Goal: Task Accomplishment & Management: Manage account settings

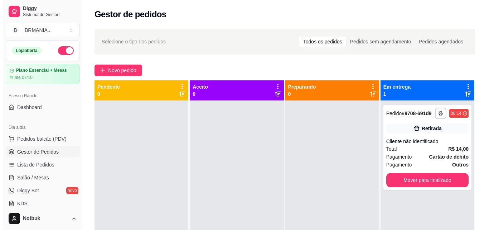
scroll to position [92, 0]
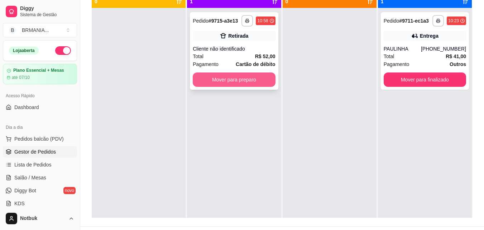
click at [253, 78] on button "Mover para preparo" at bounding box center [234, 79] width 82 height 14
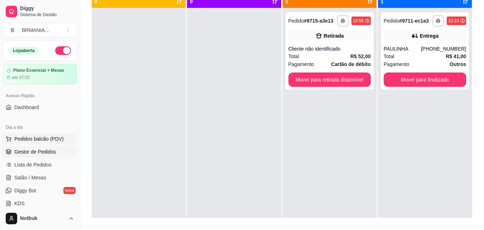
click at [51, 141] on span "Pedidos balcão (PDV)" at bounding box center [38, 138] width 49 height 7
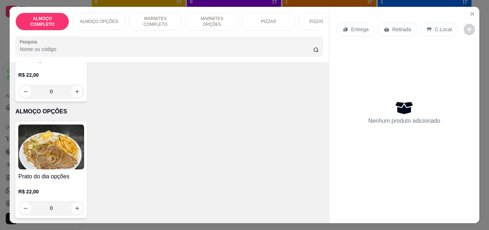
scroll to position [74, 0]
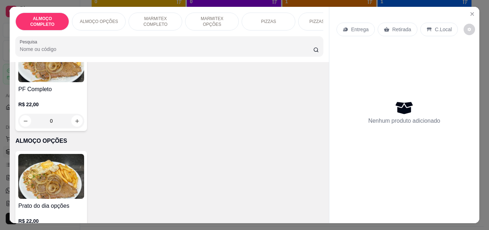
click at [82, 87] on div "PF Completo R$ 22,00 0" at bounding box center [51, 82] width 72 height 96
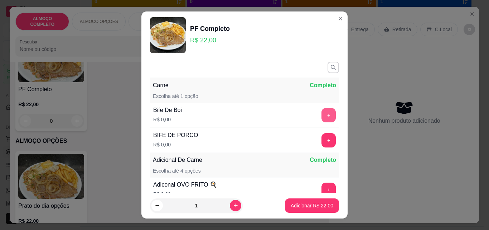
click at [322, 113] on button "+" at bounding box center [329, 115] width 14 height 14
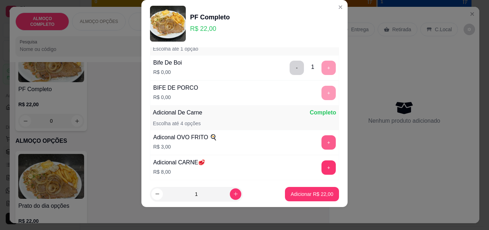
scroll to position [81, 0]
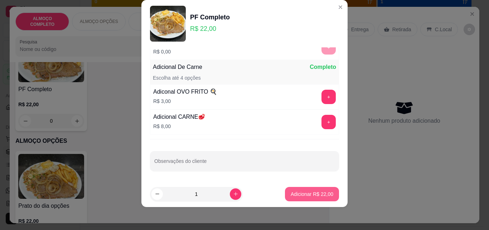
click at [301, 198] on button "Adicionar R$ 22,00" at bounding box center [312, 194] width 54 height 14
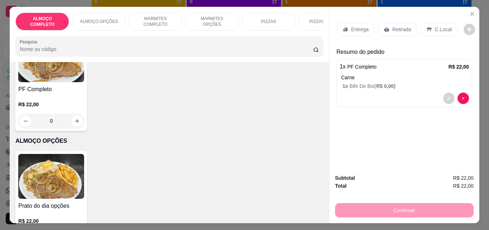
drag, startPoint x: 435, startPoint y: 28, endPoint x: 439, endPoint y: 33, distance: 5.8
click at [435, 28] on p "C.Local" at bounding box center [443, 29] width 17 height 7
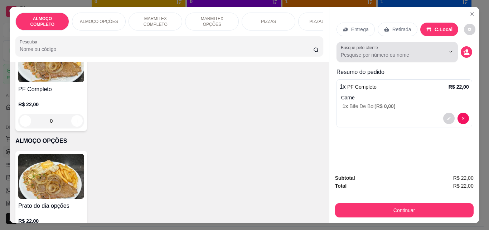
click at [393, 53] on input "Busque pelo cliente" at bounding box center [387, 54] width 93 height 7
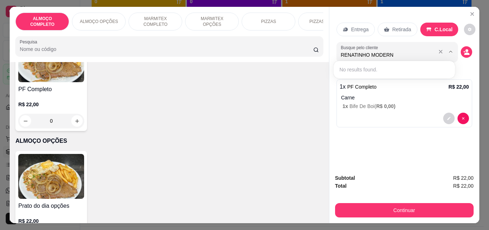
type input "RENATINHO MODERNA"
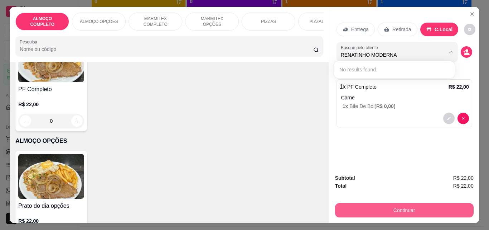
click at [374, 203] on button "Continuar" at bounding box center [404, 210] width 139 height 14
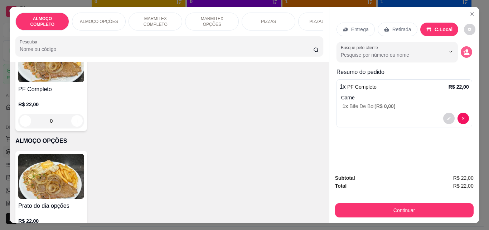
click at [466, 49] on circle "decrease-product-quantity" at bounding box center [467, 50] width 3 height 3
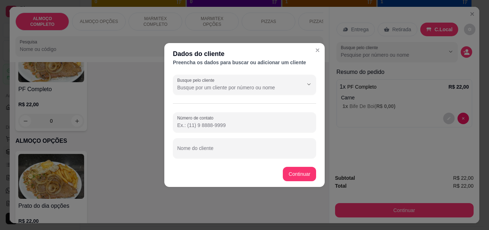
click at [250, 151] on input "Nome do cliente" at bounding box center [244, 150] width 135 height 7
type input "RENATINHO MODERNA"
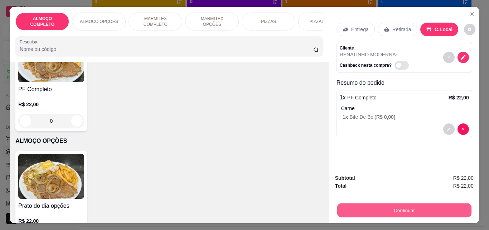
click at [387, 203] on button "Continuar" at bounding box center [404, 210] width 134 height 14
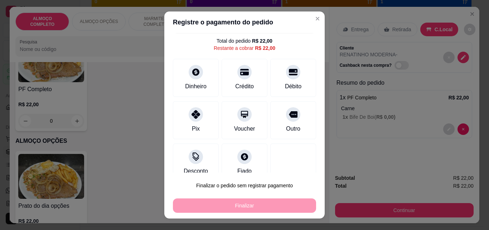
scroll to position [25, 0]
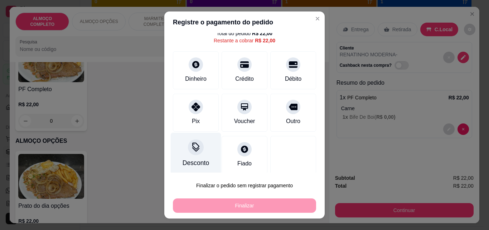
click at [195, 157] on div "Desconto" at bounding box center [196, 154] width 51 height 42
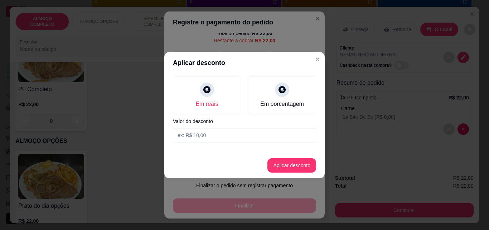
click at [195, 134] on input at bounding box center [244, 135] width 143 height 14
type input "2,00"
click at [277, 162] on button "Aplicar desconto" at bounding box center [292, 165] width 47 height 14
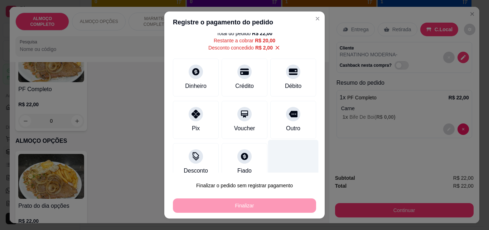
click at [286, 130] on div "Outro" at bounding box center [293, 128] width 14 height 9
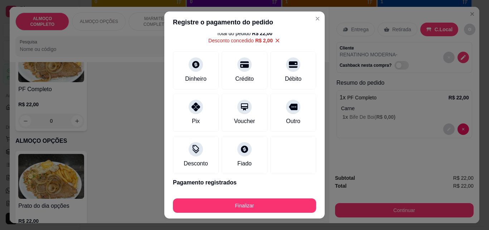
type input "R$ 0,00"
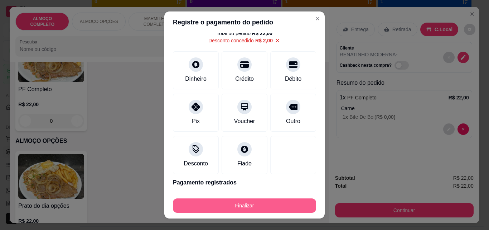
click at [260, 205] on button "Finalizar" at bounding box center [244, 205] width 143 height 14
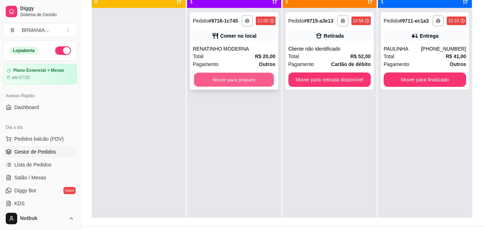
click at [239, 78] on button "Mover para preparo" at bounding box center [234, 80] width 80 height 14
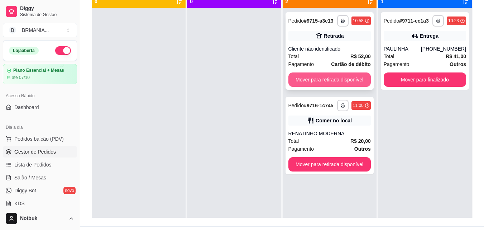
click at [304, 81] on button "Mover para retirada disponível" at bounding box center [329, 79] width 82 height 14
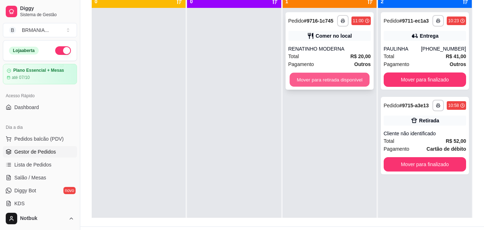
click at [304, 81] on button "Mover para retirada disponível" at bounding box center [329, 80] width 80 height 14
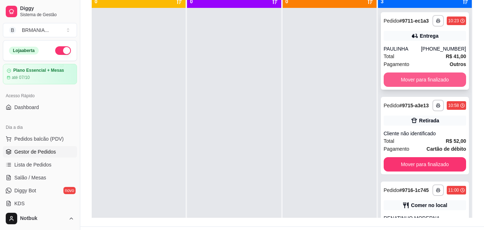
click at [418, 82] on button "Mover para finalizado" at bounding box center [425, 79] width 82 height 14
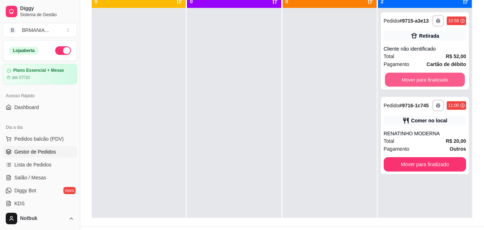
click at [419, 83] on button "Mover para finalizado" at bounding box center [425, 80] width 80 height 14
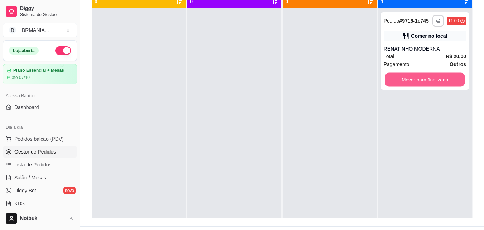
click at [419, 83] on button "Mover para finalizado" at bounding box center [425, 80] width 80 height 14
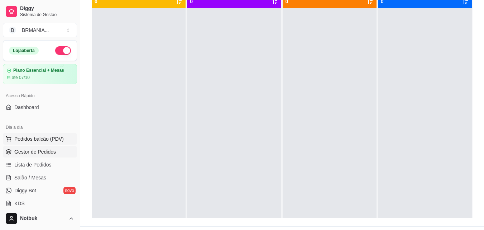
click at [62, 134] on button "Pedidos balcão (PDV)" at bounding box center [40, 138] width 74 height 11
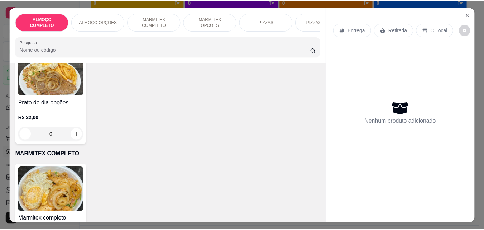
scroll to position [326, 0]
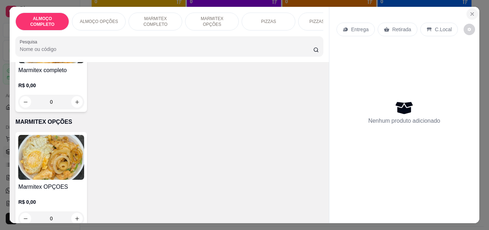
click at [472, 13] on icon "Close" at bounding box center [473, 14] width 6 height 6
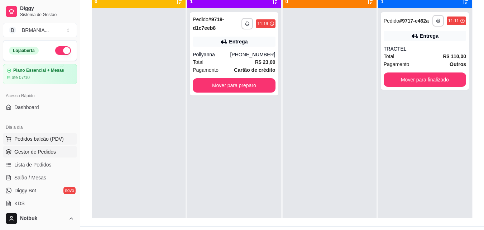
click at [61, 135] on span "Pedidos balcão (PDV)" at bounding box center [38, 138] width 49 height 7
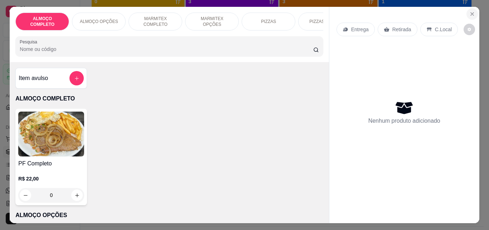
click at [471, 13] on icon "Close" at bounding box center [472, 14] width 3 height 3
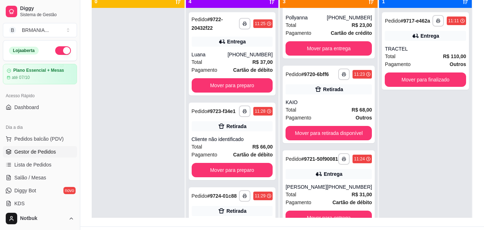
scroll to position [43, 0]
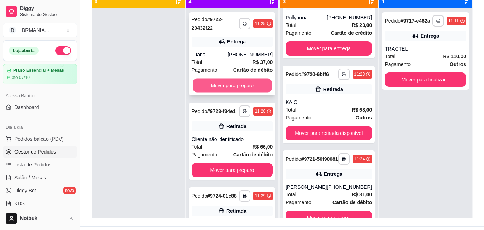
click at [222, 86] on button "Mover para preparo" at bounding box center [232, 85] width 79 height 14
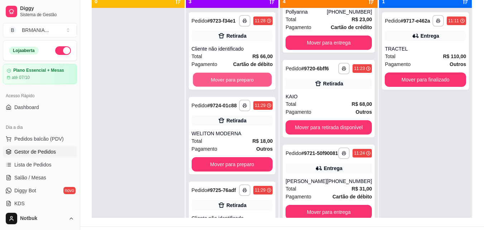
click at [222, 86] on button "Mover para preparo" at bounding box center [232, 80] width 79 height 14
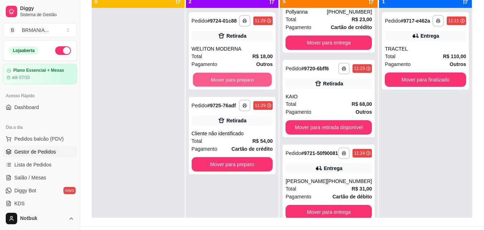
click at [222, 86] on button "Mover para preparo" at bounding box center [232, 80] width 79 height 14
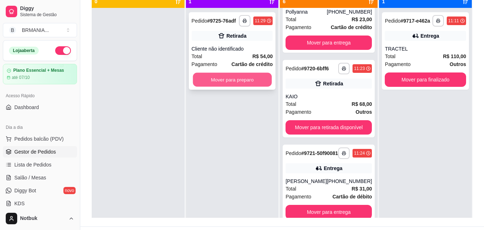
click at [222, 82] on button "Mover para preparo" at bounding box center [232, 80] width 79 height 14
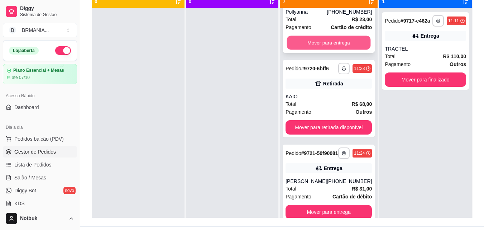
click at [332, 40] on button "Mover para entrega" at bounding box center [329, 43] width 84 height 14
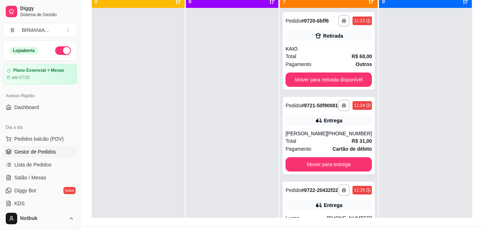
scroll to position [109, 0]
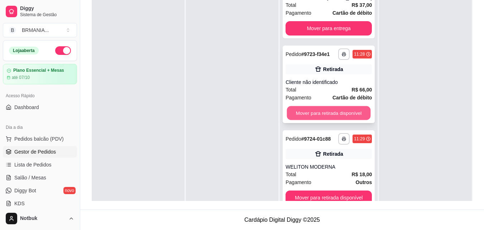
click at [334, 120] on button "Mover para retirada disponível" at bounding box center [329, 113] width 84 height 14
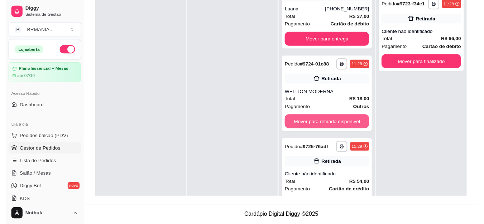
scroll to position [203, 0]
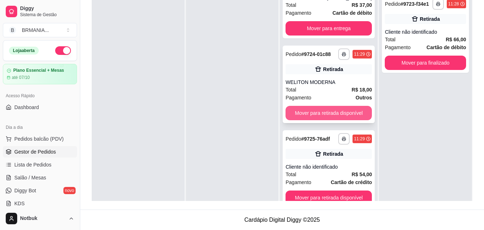
click at [326, 120] on button "Mover para retirada disponível" at bounding box center [329, 113] width 86 height 14
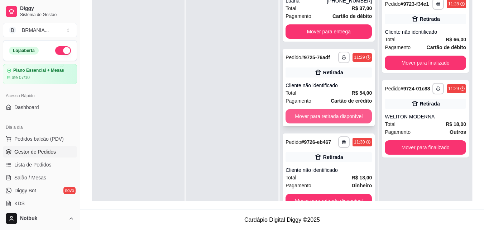
click at [326, 123] on button "Mover para retirada disponível" at bounding box center [329, 116] width 86 height 14
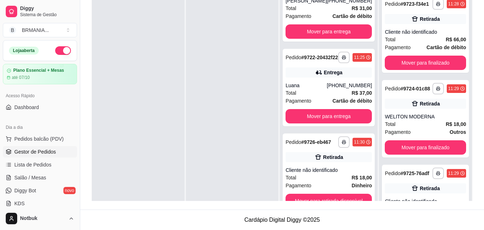
scroll to position [133, 0]
click at [337, 196] on button "Mover para retirada disponível" at bounding box center [329, 201] width 84 height 14
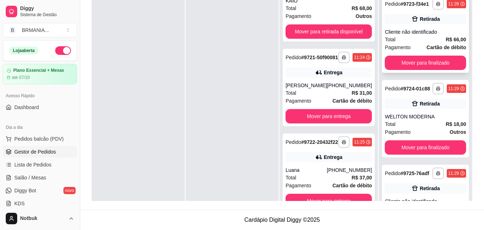
scroll to position [43, 0]
click at [428, 65] on button "Mover para finalizado" at bounding box center [425, 63] width 81 height 14
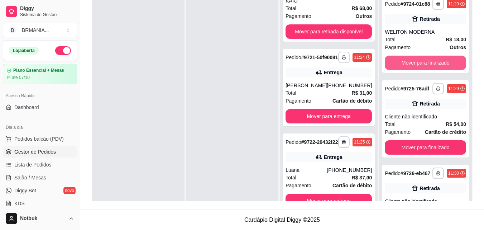
click at [428, 65] on button "Mover para finalizado" at bounding box center [425, 63] width 81 height 14
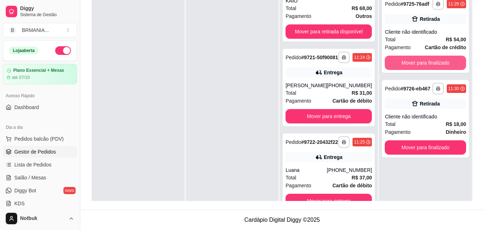
click at [428, 65] on button "Mover para finalizado" at bounding box center [425, 63] width 81 height 14
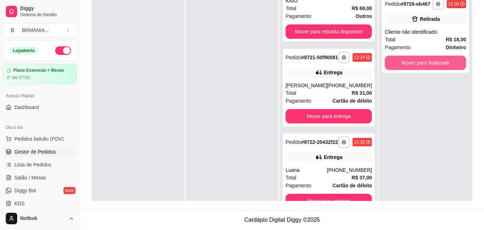
click at [428, 65] on button "Mover para finalizado" at bounding box center [425, 63] width 81 height 14
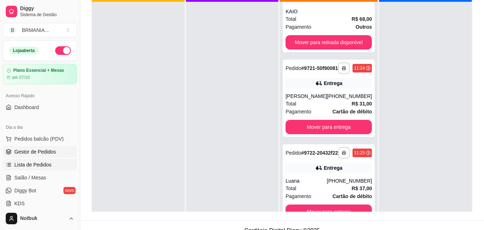
click at [31, 162] on span "Lista de Pedidos" at bounding box center [32, 164] width 37 height 7
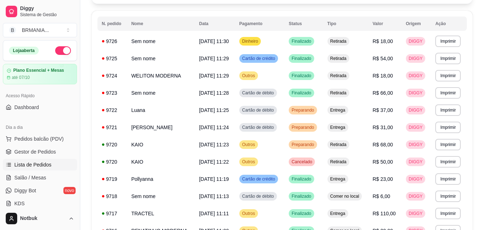
scroll to position [74, 0]
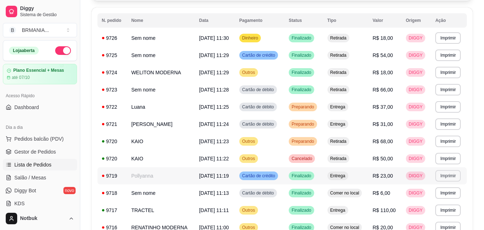
click at [446, 176] on button "Imprimir" at bounding box center [447, 175] width 25 height 11
click at [425, 192] on div "Escolha a impressora IMPRESSORA" at bounding box center [435, 195] width 59 height 24
click at [437, 203] on button "IMPRESSORA" at bounding box center [436, 200] width 50 height 11
click at [146, 127] on td "[PERSON_NAME]" at bounding box center [161, 123] width 68 height 17
click at [452, 126] on button "Imprimir" at bounding box center [447, 123] width 25 height 11
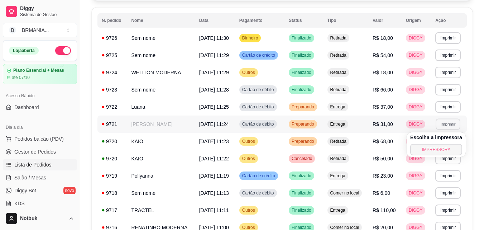
click at [438, 147] on button "IMPRESSORA" at bounding box center [436, 149] width 52 height 11
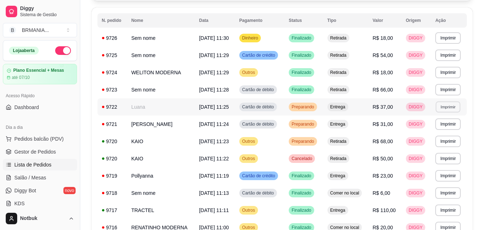
click at [451, 108] on button "Imprimir" at bounding box center [448, 106] width 25 height 11
click at [442, 133] on button "IMPRESSORA" at bounding box center [436, 131] width 52 height 11
click at [45, 152] on span "Gestor de Pedidos" at bounding box center [35, 151] width 42 height 7
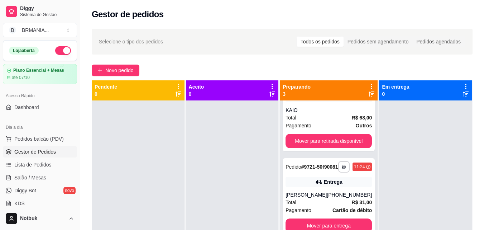
scroll to position [43, 0]
click at [348, 219] on button "Mover para entrega" at bounding box center [329, 226] width 84 height 14
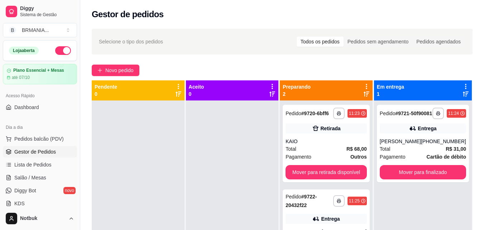
scroll to position [0, 0]
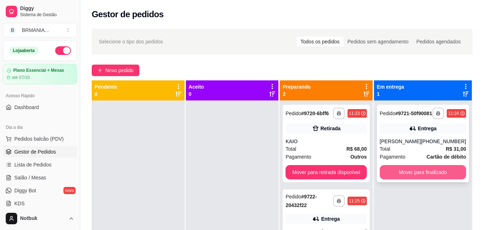
click at [412, 178] on button "Mover para finalizado" at bounding box center [423, 172] width 86 height 14
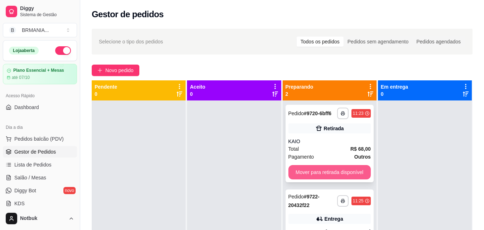
click at [355, 171] on button "Mover para retirada disponível" at bounding box center [329, 172] width 82 height 14
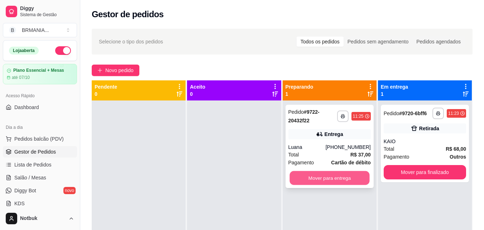
click at [350, 177] on button "Mover para entrega" at bounding box center [329, 178] width 80 height 14
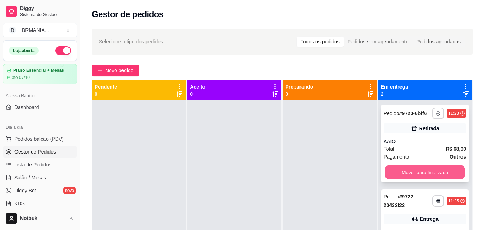
click at [418, 175] on button "Mover para finalizado" at bounding box center [425, 172] width 80 height 14
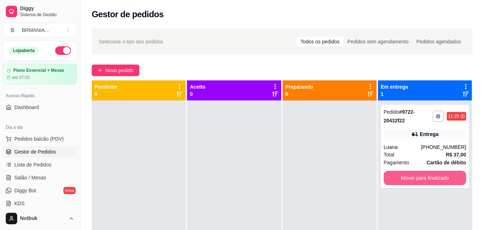
click at [418, 175] on button "Mover para finalizado" at bounding box center [425, 178] width 82 height 14
